Goal: Task Accomplishment & Management: Use online tool/utility

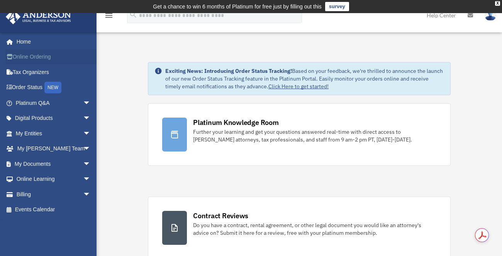
click at [80, 59] on link "Online Ordering" at bounding box center [53, 56] width 97 height 15
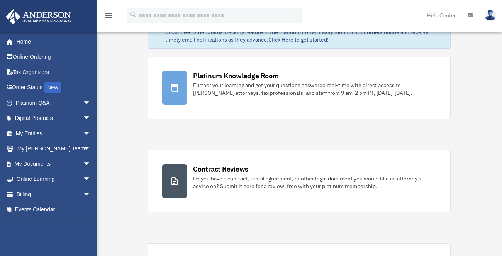
scroll to position [48, 0]
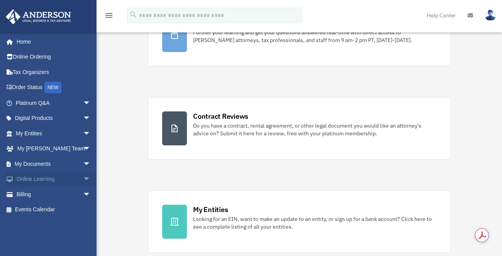
scroll to position [101, 0]
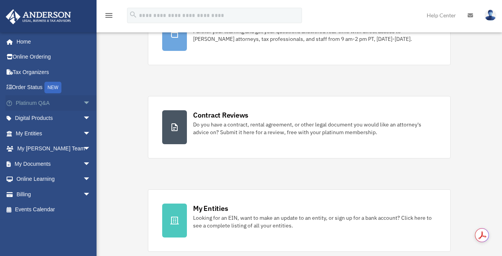
click at [83, 102] on span "arrow_drop_down" at bounding box center [90, 103] width 15 height 16
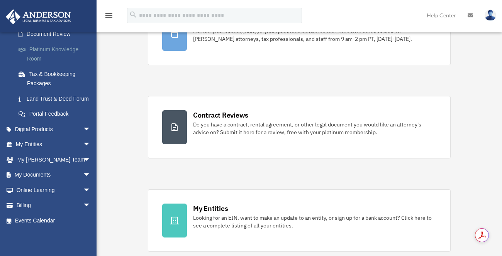
scroll to position [154, 0]
click at [83, 174] on span "arrow_drop_down" at bounding box center [90, 175] width 15 height 16
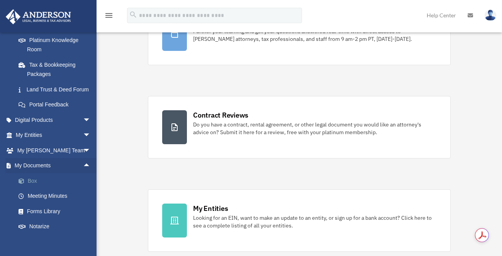
click at [32, 189] on link "Box" at bounding box center [56, 180] width 91 height 15
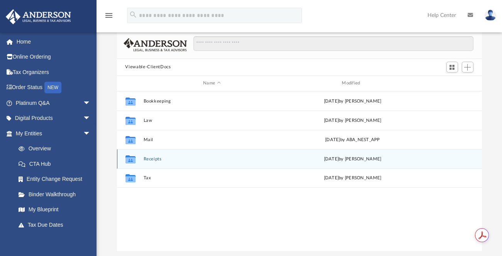
scroll to position [54, 0]
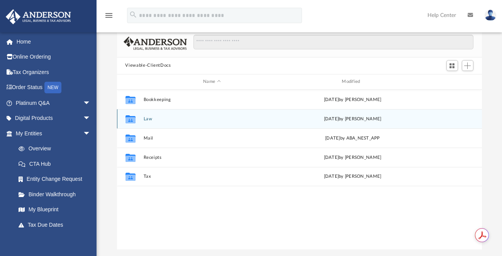
click at [130, 118] on icon "grid" at bounding box center [130, 120] width 10 height 6
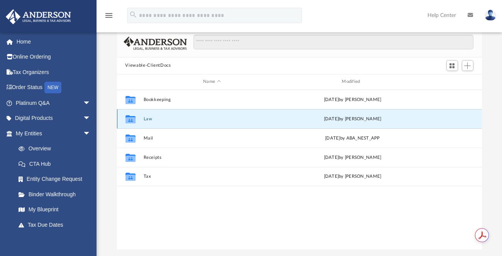
click at [130, 118] on icon "grid" at bounding box center [130, 120] width 10 height 6
click at [149, 118] on button "Law" at bounding box center [211, 118] width 137 height 5
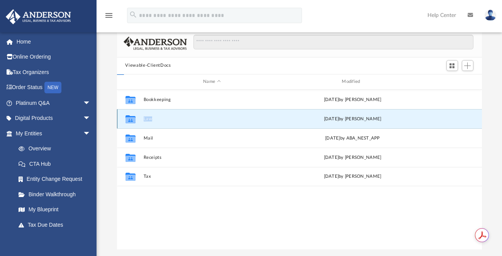
click at [149, 118] on button "Law" at bounding box center [211, 118] width 137 height 5
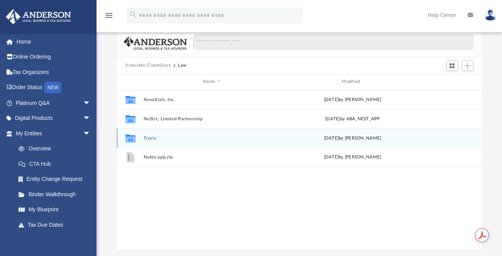
click at [132, 138] on icon "grid" at bounding box center [130, 139] width 10 height 6
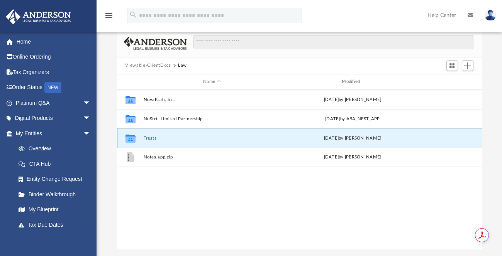
click at [130, 137] on icon "grid" at bounding box center [130, 139] width 10 height 6
click at [149, 137] on button "Trusts" at bounding box center [211, 137] width 137 height 5
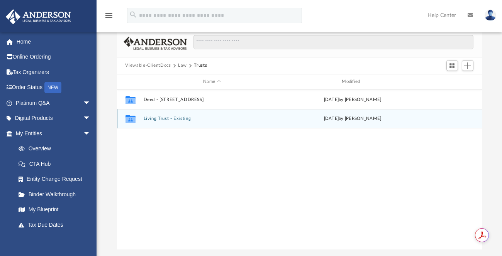
click at [133, 119] on icon "grid" at bounding box center [130, 120] width 10 height 6
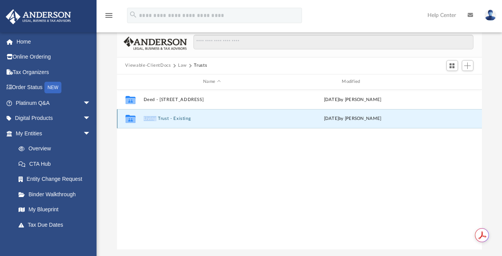
click at [133, 119] on icon "grid" at bounding box center [130, 120] width 10 height 6
click at [147, 120] on button "Living Trust - Existing" at bounding box center [211, 118] width 137 height 5
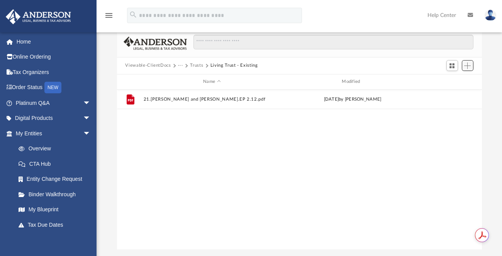
click at [467, 66] on span "Add" at bounding box center [467, 66] width 7 height 7
click at [459, 80] on li "Upload" at bounding box center [456, 81] width 25 height 8
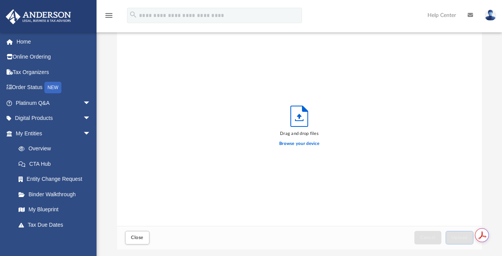
scroll to position [190, 359]
click at [300, 145] on label "Browse your device" at bounding box center [299, 143] width 40 height 7
click at [0, 0] on input "Browse your device" at bounding box center [0, 0] width 0 height 0
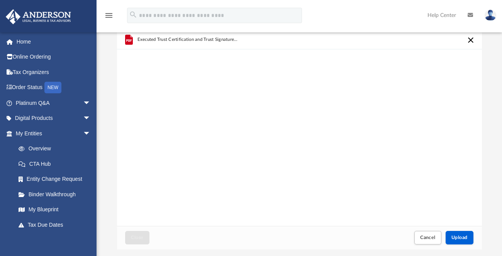
scroll to position [0, 0]
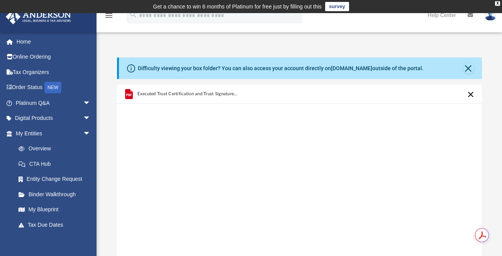
click at [387, 49] on div "Difficulty viewing your box folder? You can also access your account directly o…" at bounding box center [298, 172] width 405 height 263
click at [83, 117] on span "arrow_drop_down" at bounding box center [90, 119] width 15 height 16
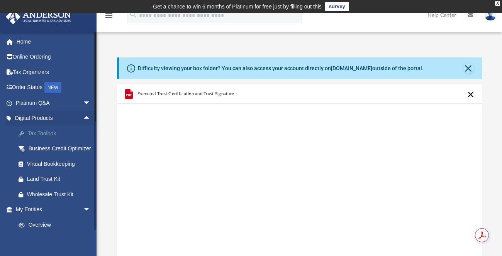
click at [44, 132] on div "Tax Toolbox" at bounding box center [60, 134] width 66 height 10
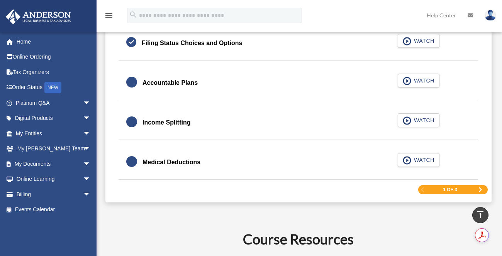
scroll to position [1208, 0]
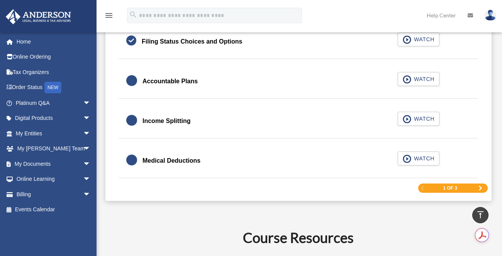
click at [480, 186] on span "Next Page" at bounding box center [480, 188] width 5 height 5
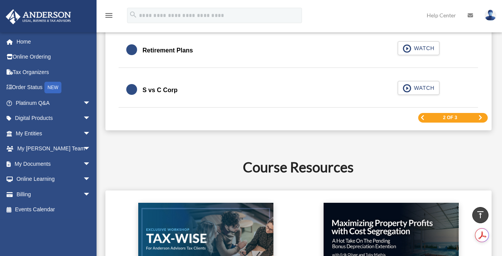
scroll to position [1250, 0]
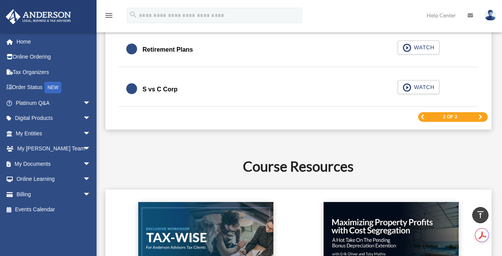
click at [480, 117] on span "Next Page" at bounding box center [480, 117] width 5 height 5
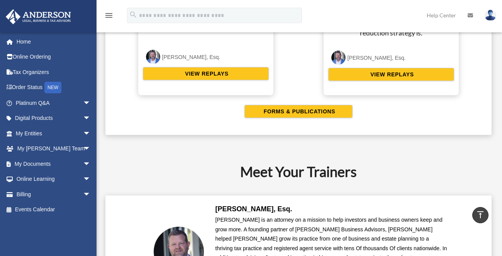
scroll to position [1471, 0]
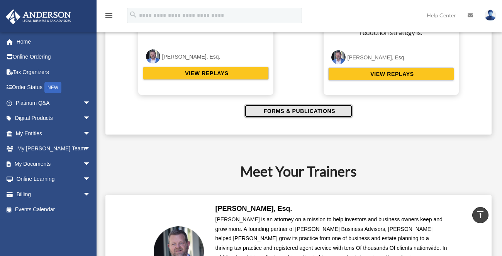
click at [282, 112] on span "FORMS & PUBLICATIONS" at bounding box center [298, 111] width 74 height 8
